Goal: Complete application form

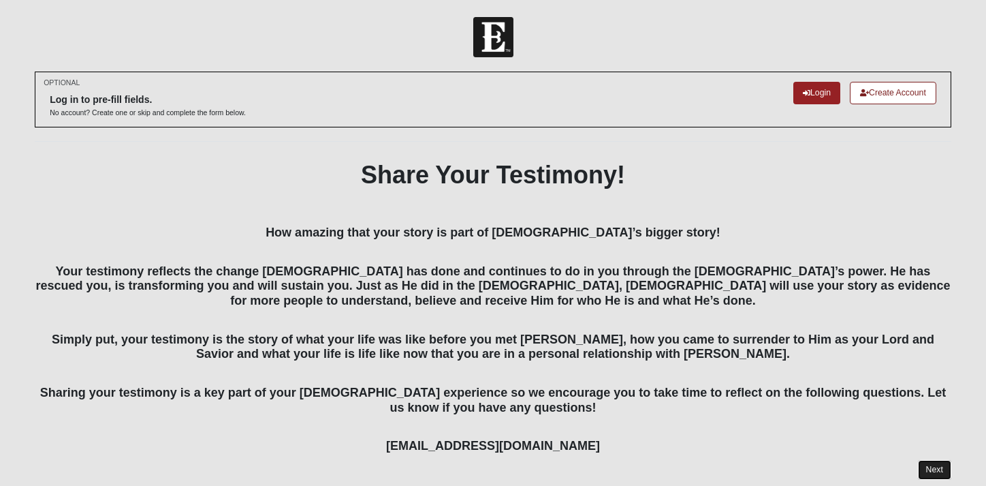
click at [939, 463] on link "Next" at bounding box center [934, 470] width 33 height 20
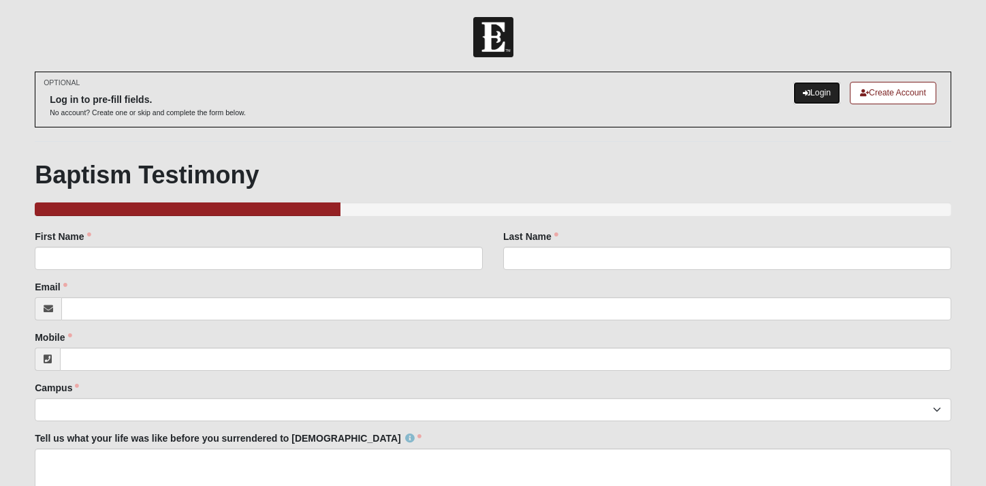
click at [820, 84] on link "Login" at bounding box center [817, 93] width 47 height 22
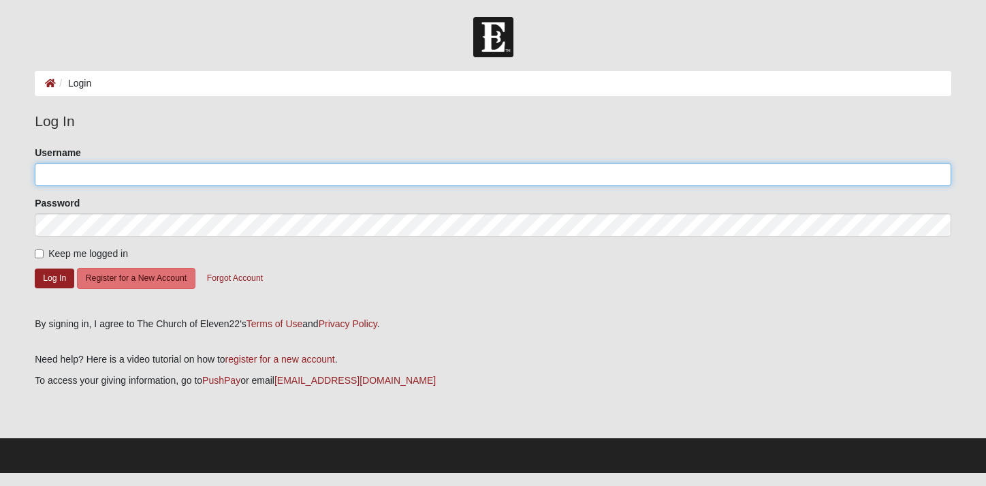
click at [245, 178] on input "Username" at bounding box center [493, 174] width 917 height 23
type input "[EMAIL_ADDRESS][DOMAIN_NAME]"
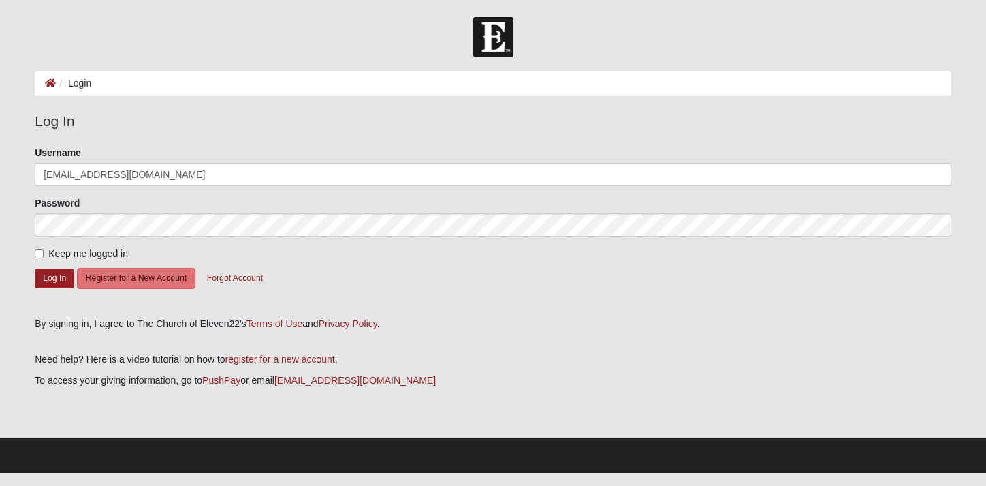
click at [62, 251] on span "Keep me logged in" at bounding box center [88, 253] width 80 height 11
click at [44, 251] on input "Keep me logged in" at bounding box center [39, 253] width 9 height 9
checkbox input "true"
click at [57, 280] on button "Log In" at bounding box center [55, 278] width 40 height 20
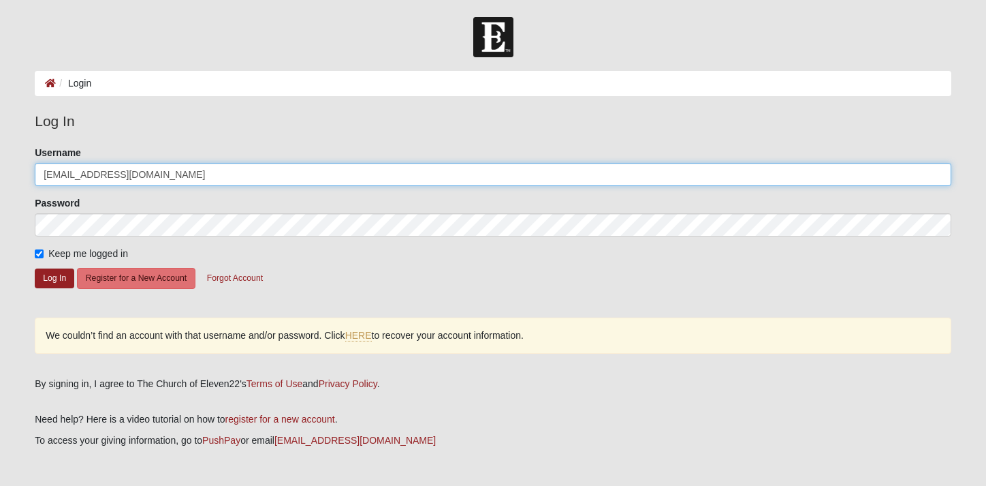
click at [142, 171] on input "[EMAIL_ADDRESS][DOMAIN_NAME]" at bounding box center [493, 174] width 917 height 23
type input "Sonjamds"
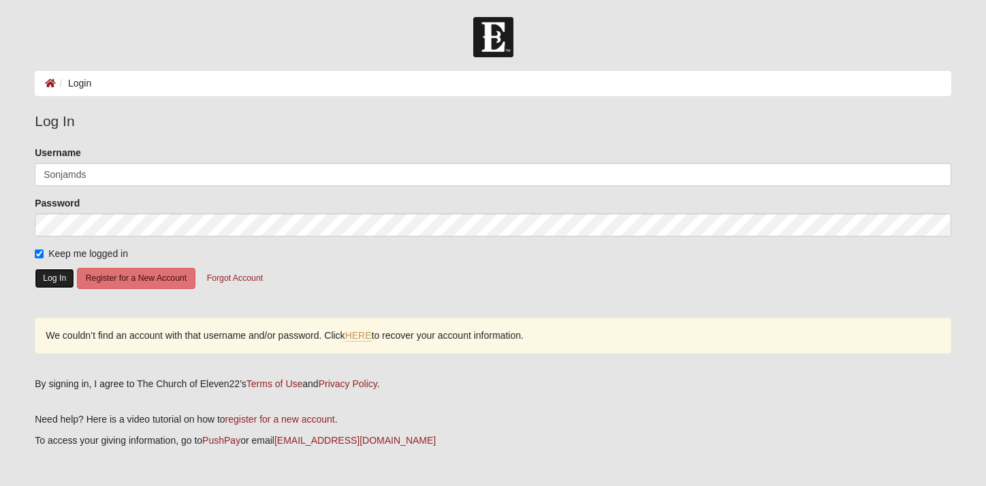
click at [58, 275] on button "Log In" at bounding box center [55, 278] width 40 height 20
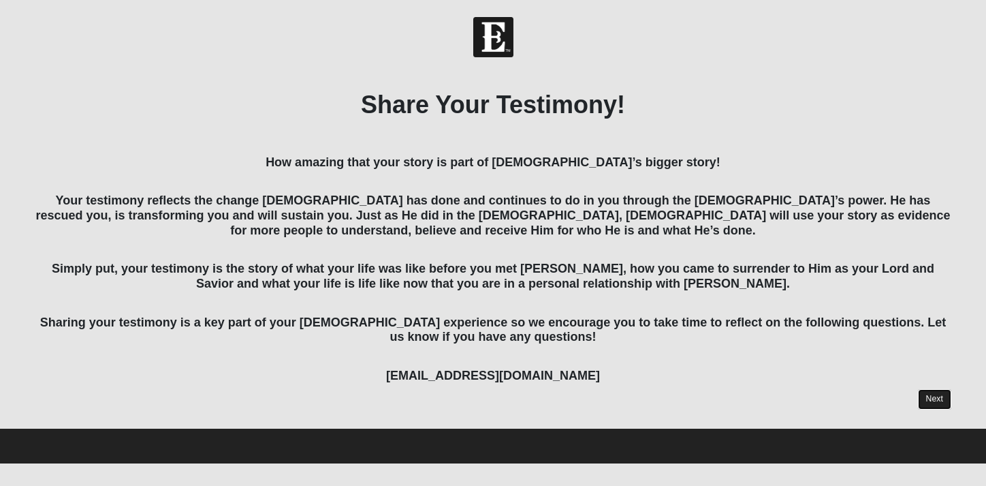
click at [936, 399] on link "Next" at bounding box center [934, 399] width 33 height 20
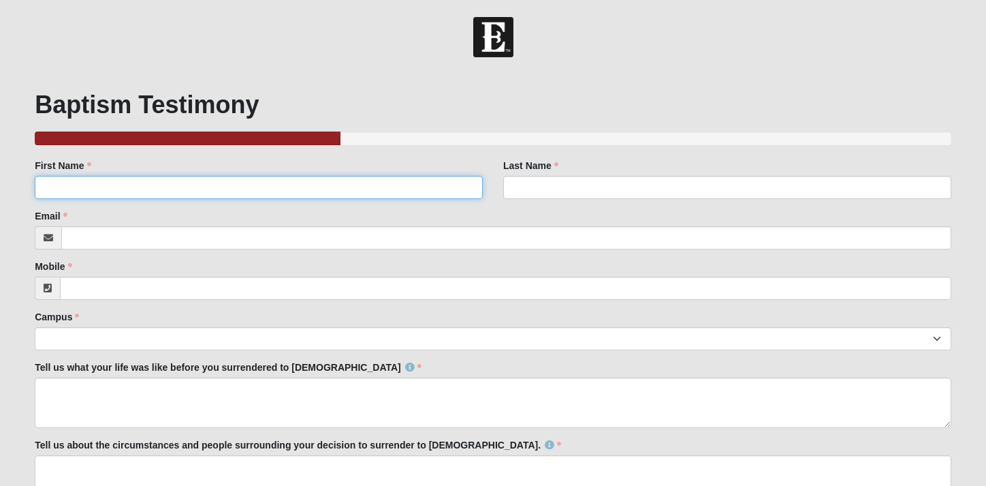
click at [452, 187] on input "First Name" at bounding box center [259, 187] width 448 height 23
type input "Sonja"
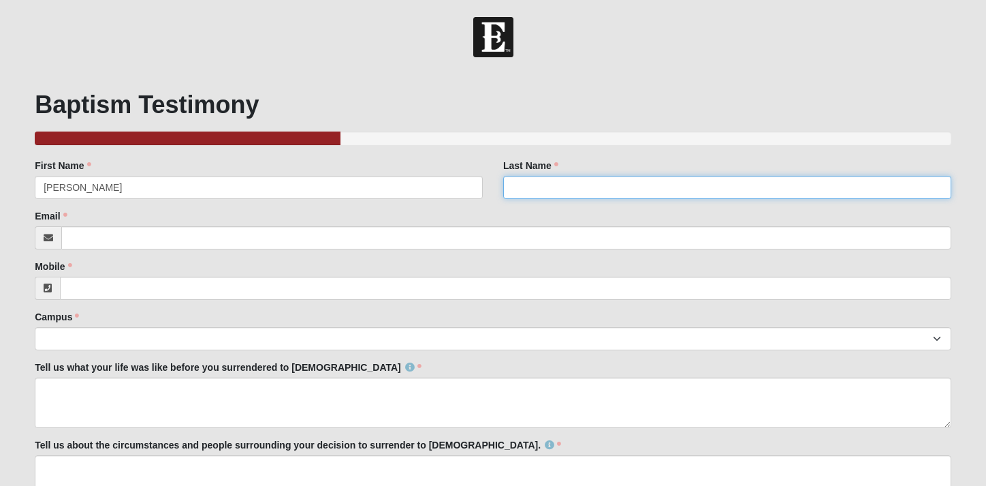
type input "Diaz Sevilla"
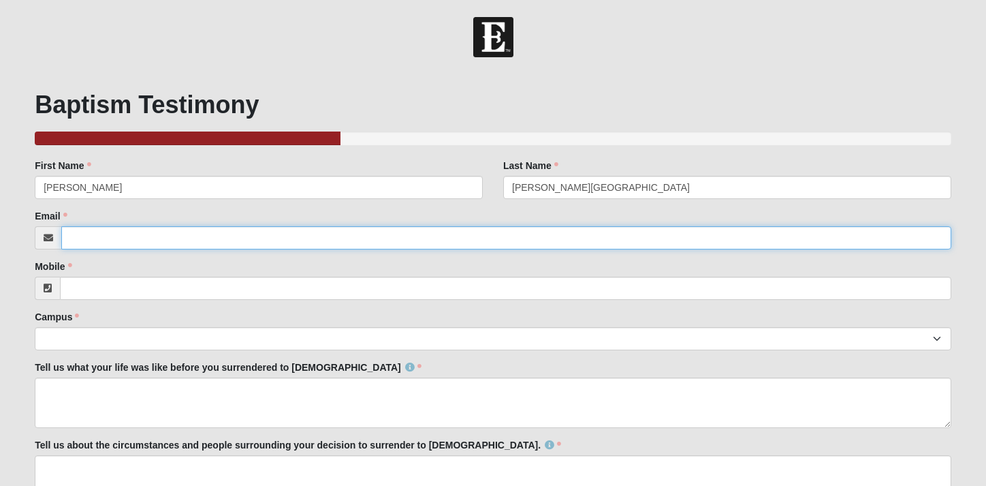
type input "[EMAIL_ADDRESS][DOMAIN_NAME]"
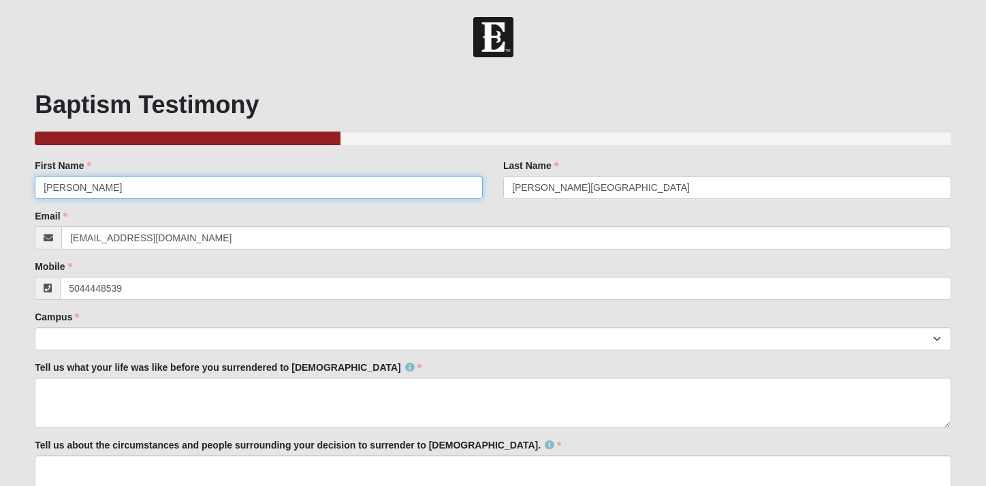
type input "(504) 444-8539"
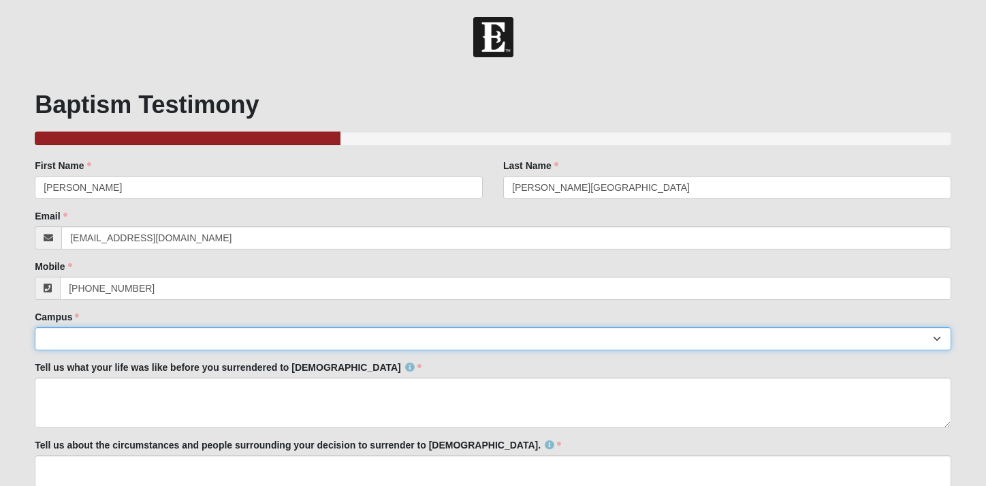
click at [377, 341] on select "Arlington Baymeadows Eleven22 Online Fleming Island Jesup Mandarin North Jax Or…" at bounding box center [493, 338] width 917 height 23
select select "2"
click at [35, 327] on select "Arlington Baymeadows Eleven22 Online Fleming Island Jesup Mandarin North Jax Or…" at bounding box center [493, 338] width 917 height 23
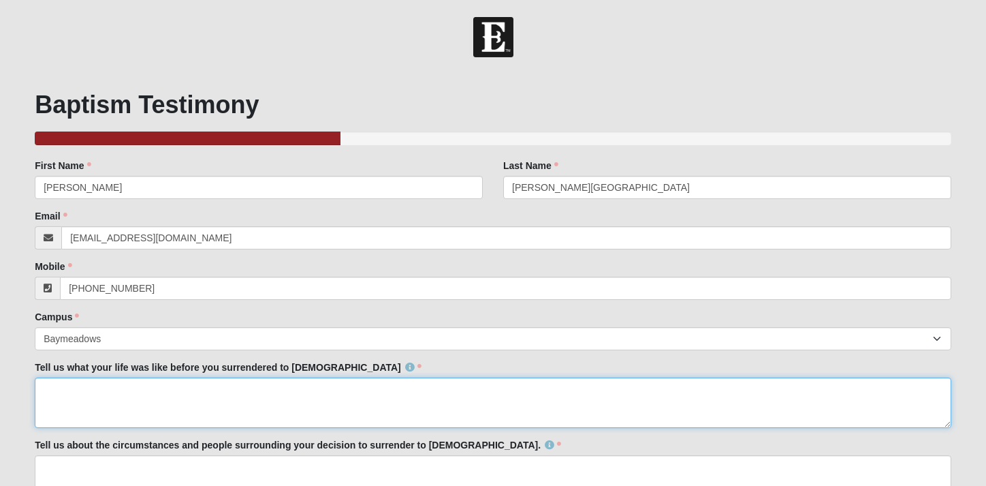
click at [303, 386] on textarea "Tell us what your life was like before you surrendered to Christ" at bounding box center [493, 402] width 917 height 50
click at [388, 390] on textarea "Growing up in a works based religion, I had always felt condemned, hope" at bounding box center [493, 402] width 917 height 50
click at [373, 392] on textarea "Growing up in a works based religion, I had always felt condemned, hopeless, br…" at bounding box center [493, 402] width 917 height 50
click at [447, 392] on textarea "Growing up in a works based religion, I had always felt condemned, hopeless and…" at bounding box center [493, 402] width 917 height 50
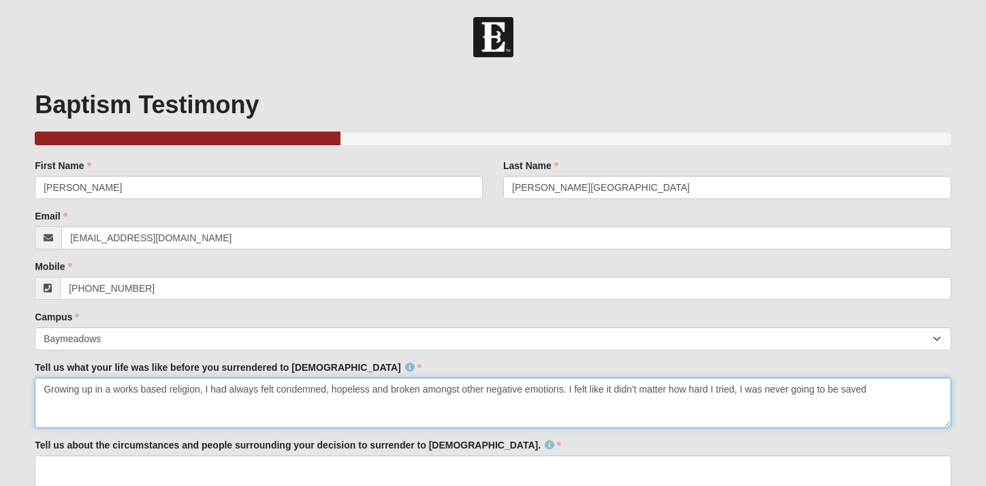
click at [570, 384] on textarea "Growing up in a works based religion, I had always felt condemned, hopeless and…" at bounding box center [493, 402] width 917 height 50
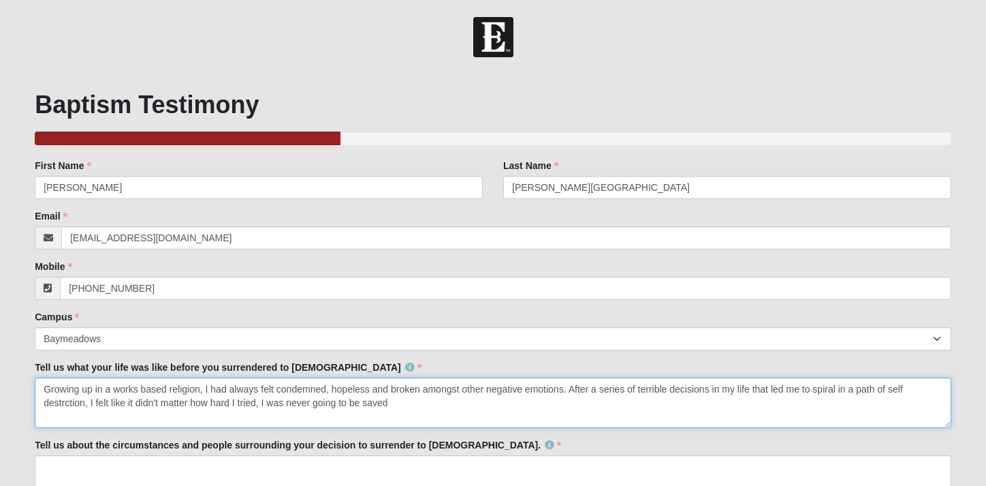
click at [399, 403] on textarea "Growing up in a works based religion, I had always felt condemned, hopeless and…" at bounding box center [493, 402] width 917 height 50
click at [405, 402] on textarea "Growing up in a works based religion, I had always felt condemned, hopeless and…" at bounding box center [493, 402] width 917 height 50
click at [410, 401] on textarea "Growing up in a works based religion, I had always felt condemned, hopeless and…" at bounding box center [493, 402] width 917 height 50
click at [542, 401] on textarea "Growing up in a works based religion, I had always felt condemned, hopeless and…" at bounding box center [493, 402] width 917 height 50
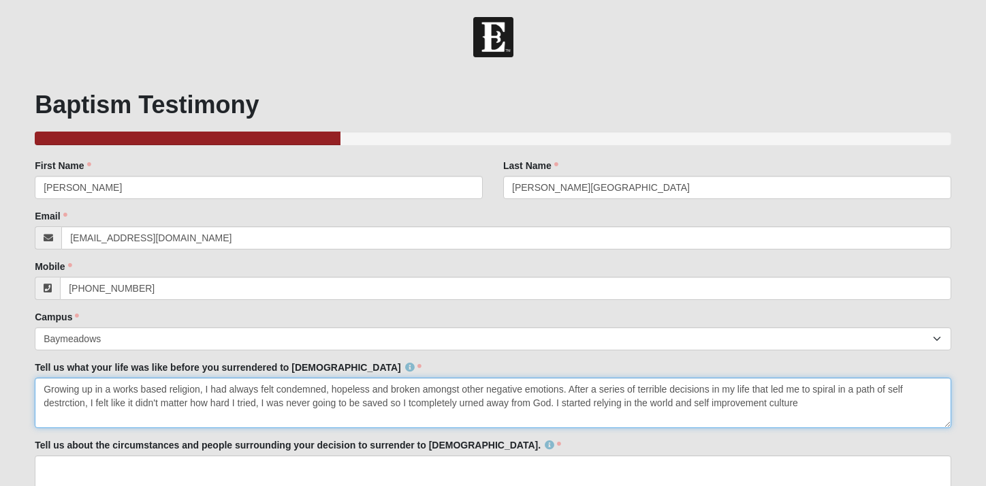
click at [695, 399] on textarea "Growing up in a works based religion, I had always felt condemned, hopeless and…" at bounding box center [493, 402] width 917 height 50
click at [813, 405] on textarea "Growing up in a works based religion, I had always felt condemned, hopeless and…" at bounding box center [493, 402] width 917 height 50
click at [413, 397] on textarea "Growing up in a works based religion, I had always felt condemned, hopeless and…" at bounding box center [493, 402] width 917 height 50
click at [811, 389] on textarea "Growing up in a works based religion, I had always felt condemned, hopeless and…" at bounding box center [493, 402] width 917 height 50
click at [777, 387] on textarea "Growing up in a works based religion, I had always felt condemned, hopeless and…" at bounding box center [493, 402] width 917 height 50
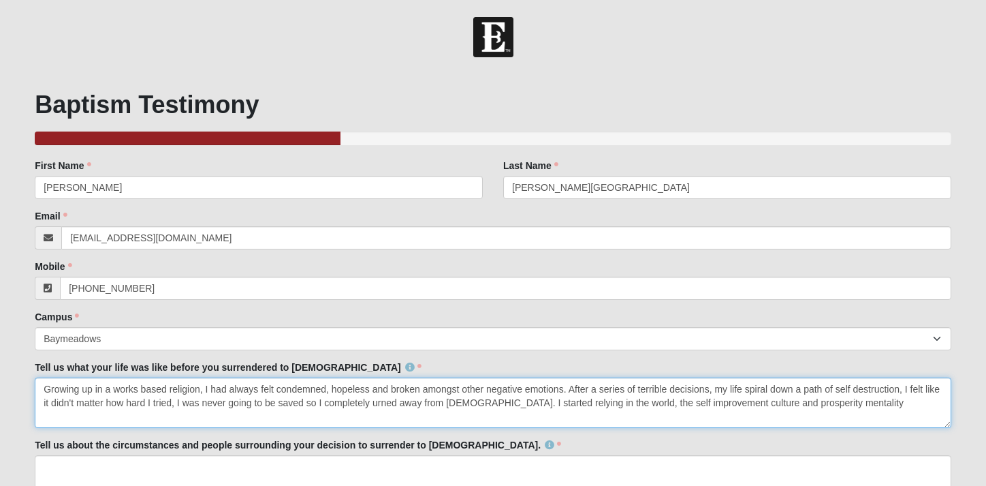
click at [904, 390] on textarea "Growing up in a works based religion, I had always felt condemned, hopeless and…" at bounding box center [493, 402] width 917 height 50
click at [375, 402] on textarea "Growing up in a works based religion, I had always felt condemned, hopeless and…" at bounding box center [493, 402] width 917 height 50
click at [828, 401] on textarea "Growing up in a works based religion, I had always felt condemned, hopeless and…" at bounding box center [493, 402] width 917 height 50
click at [232, 415] on textarea "Growing up in a works based religion, I had always felt condemned, hopeless and…" at bounding box center [493, 402] width 917 height 50
click at [455, 418] on textarea "Growing up in a works based religion, I had always felt condemned, hopeless and…" at bounding box center [493, 402] width 917 height 50
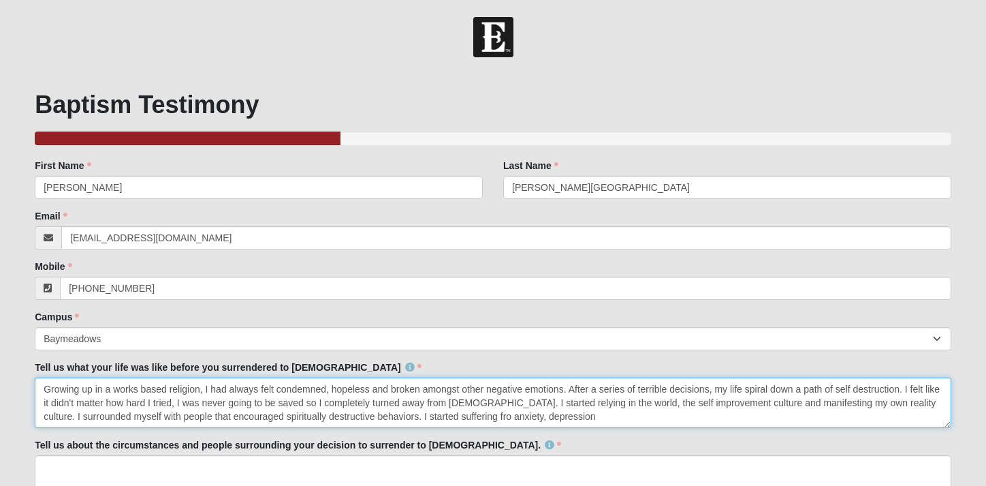
click at [514, 417] on textarea "Growing up in a works based religion, I had always felt condemned, hopeless and…" at bounding box center [493, 402] width 917 height 50
click at [574, 416] on textarea "Growing up in a works based religion, I had always felt condemned, hopeless and…" at bounding box center [493, 402] width 917 height 50
type textarea "Growing up in a works based religion, I had always felt condemned, hopeless and…"
drag, startPoint x: 44, startPoint y: 389, endPoint x: 616, endPoint y: 441, distance: 573.9
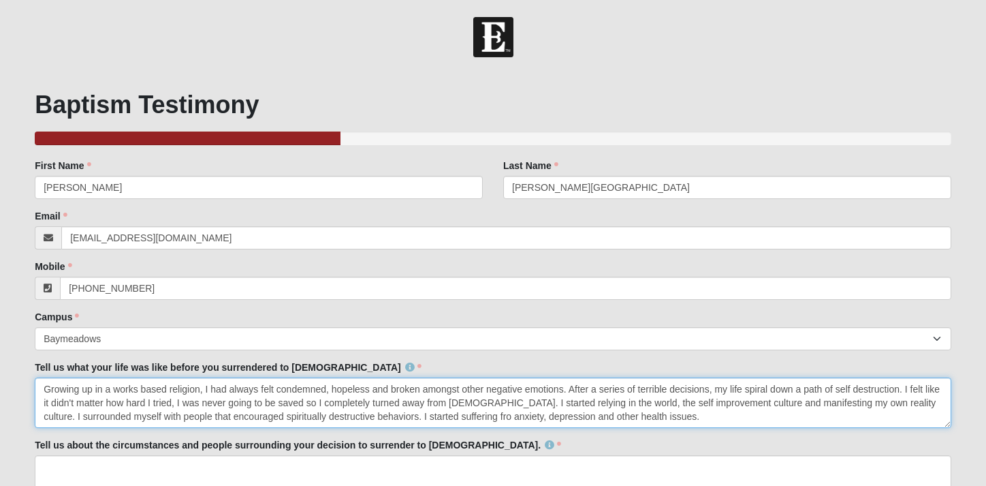
click at [616, 441] on div "Family Member to Register First Name Sonja First Name is required. Last Name Di…" at bounding box center [493, 371] width 917 height 424
